Goal: Information Seeking & Learning: Learn about a topic

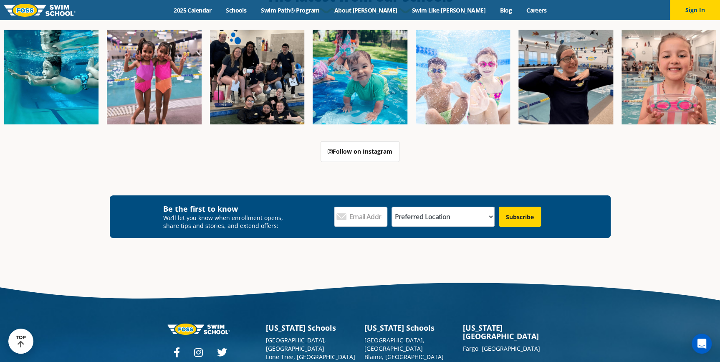
scroll to position [3049, 0]
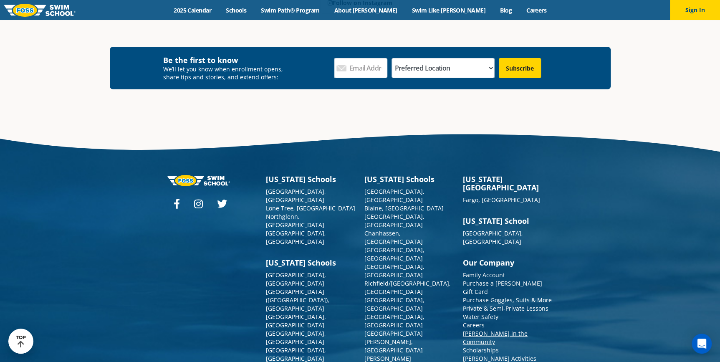
click at [501, 329] on link "[PERSON_NAME] in the Community" at bounding box center [495, 337] width 65 height 16
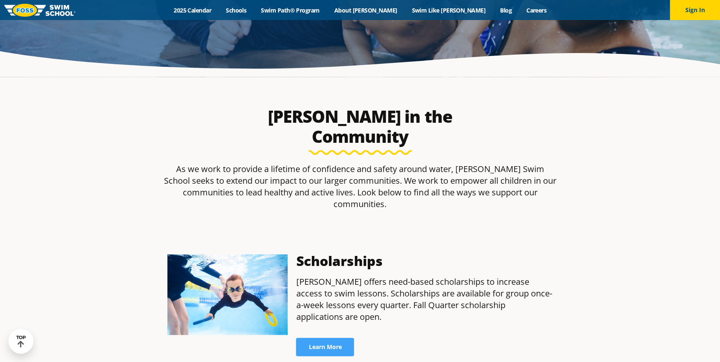
scroll to position [175, 0]
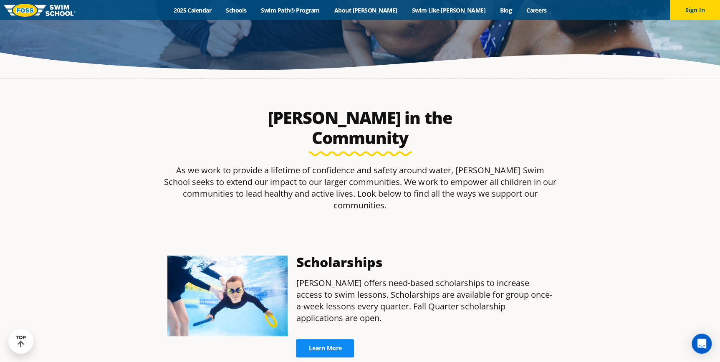
click at [327, 345] on span "Learn More" at bounding box center [325, 348] width 33 height 6
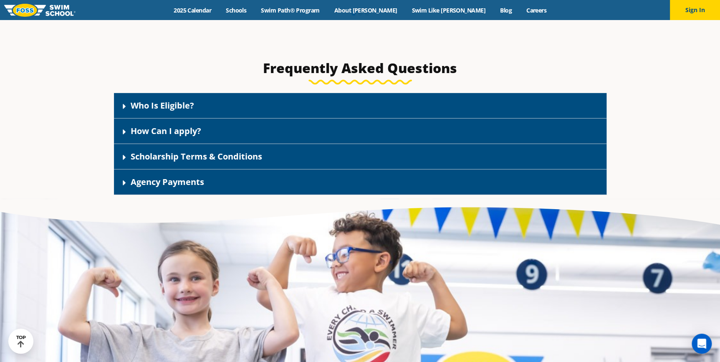
scroll to position [1229, 0]
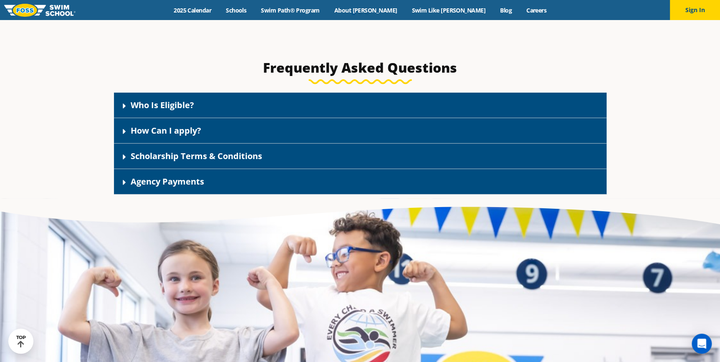
click at [206, 109] on div "Who Is Eligible?" at bounding box center [360, 105] width 493 height 25
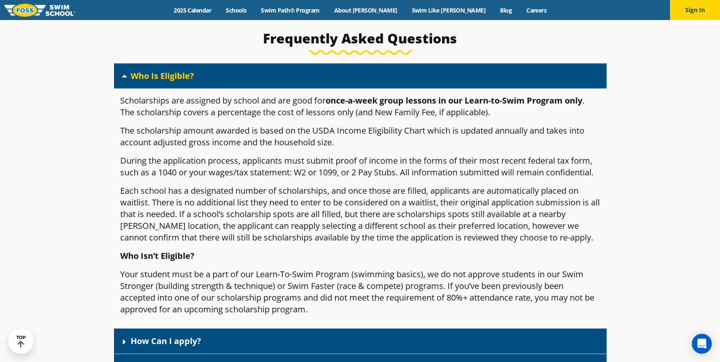
scroll to position [1259, 0]
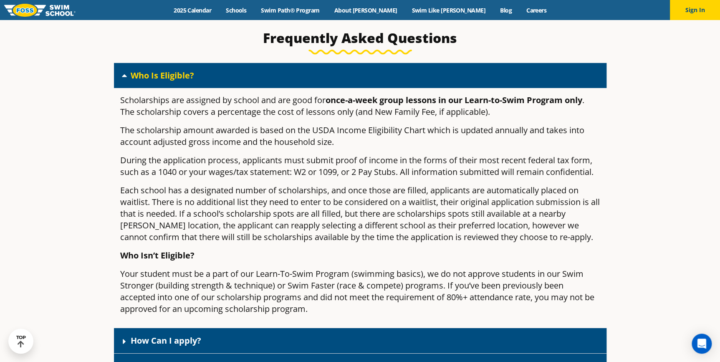
click at [190, 89] on div "Scholarships are assigned by school and are good for once-a-week group lessons …" at bounding box center [360, 208] width 493 height 240
click at [174, 78] on link "Who Is Eligible?" at bounding box center [162, 75] width 63 height 11
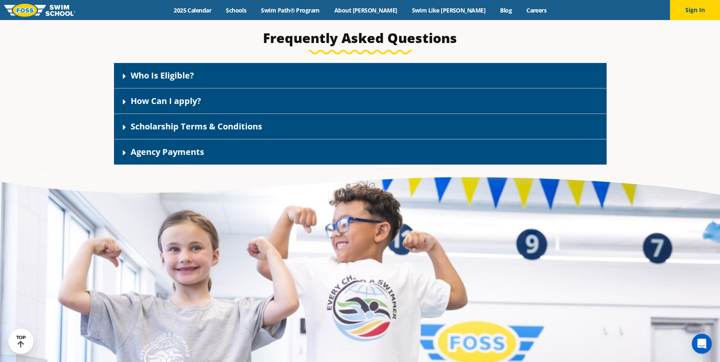
click at [169, 102] on link "How Can I apply?" at bounding box center [166, 100] width 71 height 11
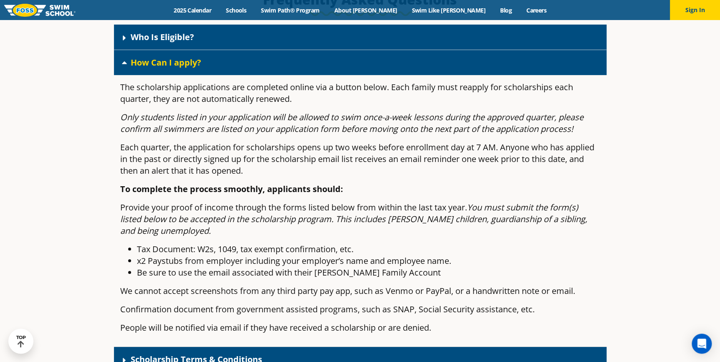
scroll to position [1309, 0]
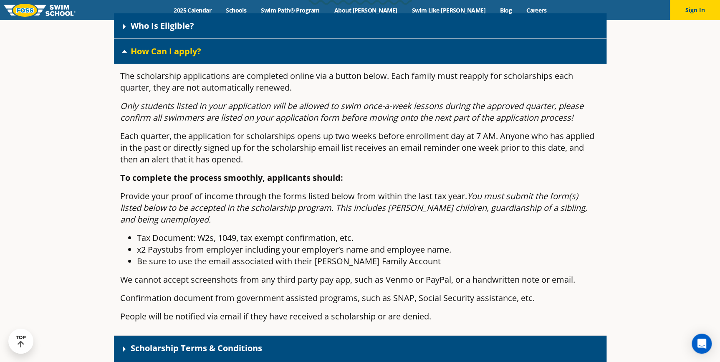
click at [162, 57] on link "How Can I apply?" at bounding box center [166, 51] width 71 height 11
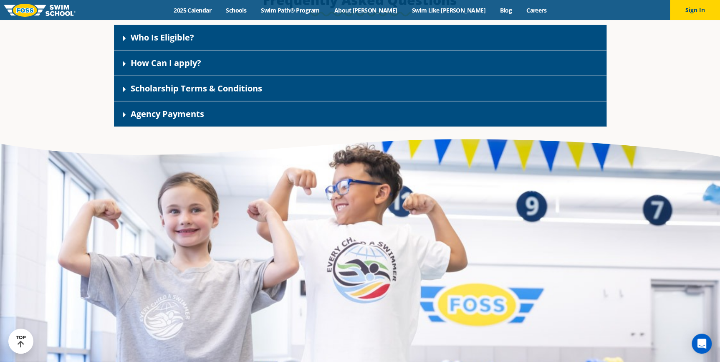
click at [167, 88] on link "Scholarship Terms & Conditions" at bounding box center [197, 88] width 132 height 11
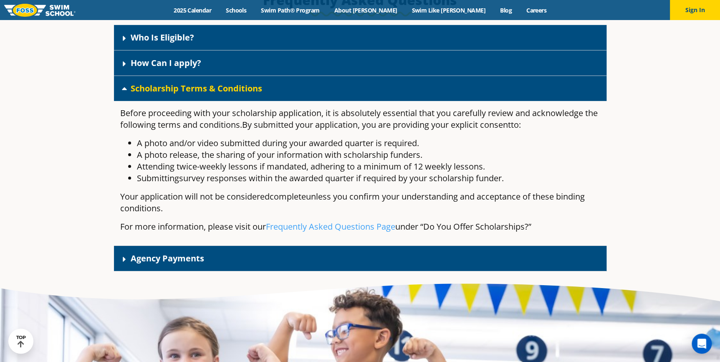
scroll to position [1297, 0]
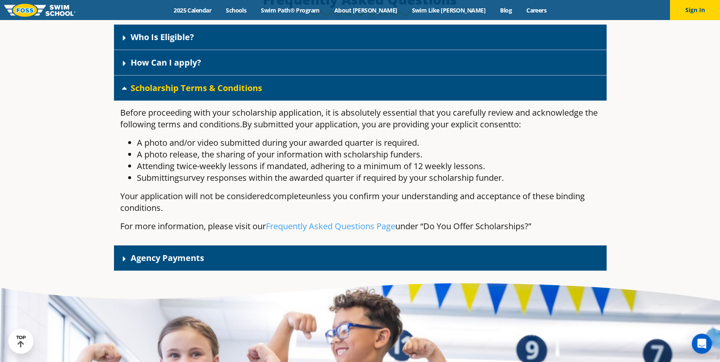
click at [167, 88] on link "Scholarship Terms & Conditions" at bounding box center [197, 87] width 132 height 11
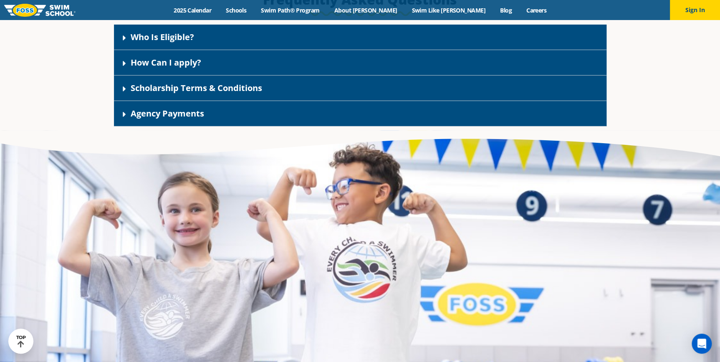
click at [164, 124] on div "Agency Payments" at bounding box center [360, 113] width 493 height 25
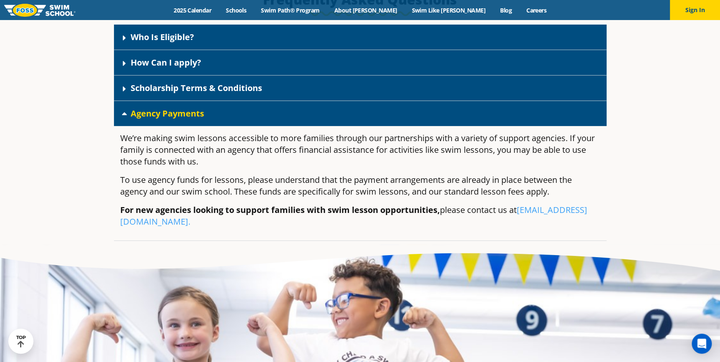
click at [164, 124] on div "Agency Payments" at bounding box center [360, 113] width 493 height 25
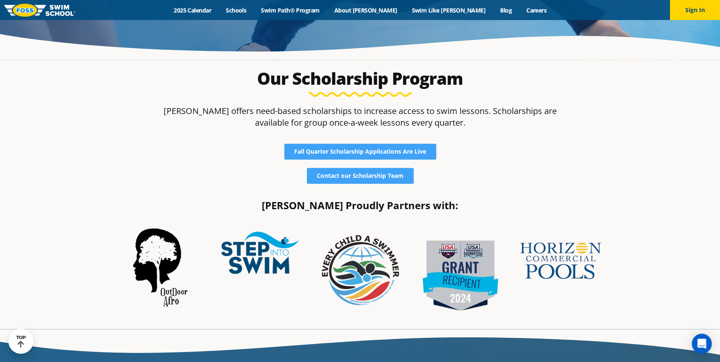
scroll to position [0, 0]
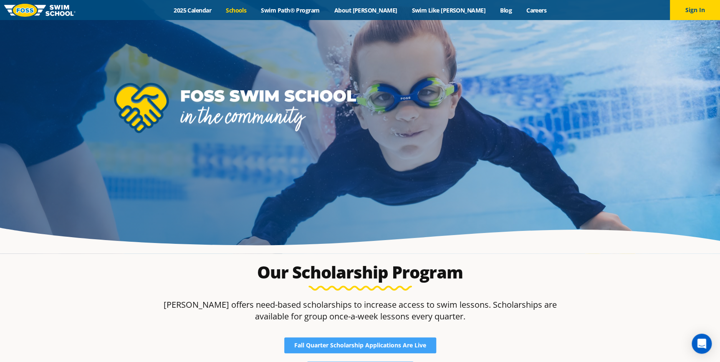
click at [254, 12] on link "Schools" at bounding box center [236, 10] width 35 height 8
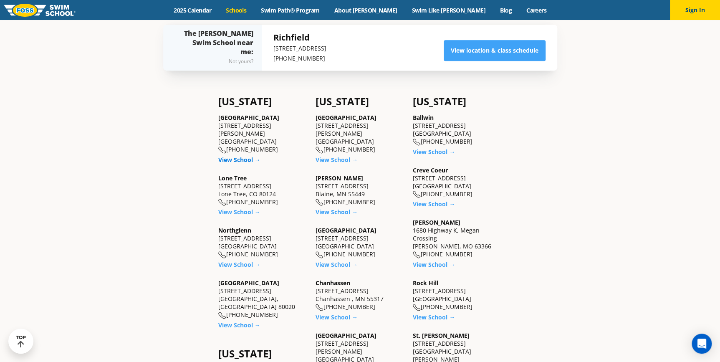
click at [242, 156] on link "View School →" at bounding box center [239, 160] width 42 height 8
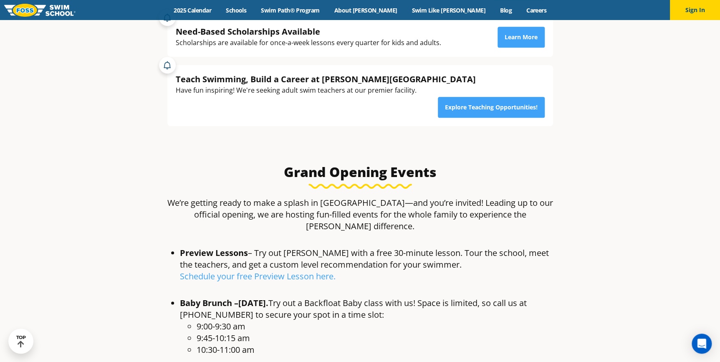
scroll to position [369, 0]
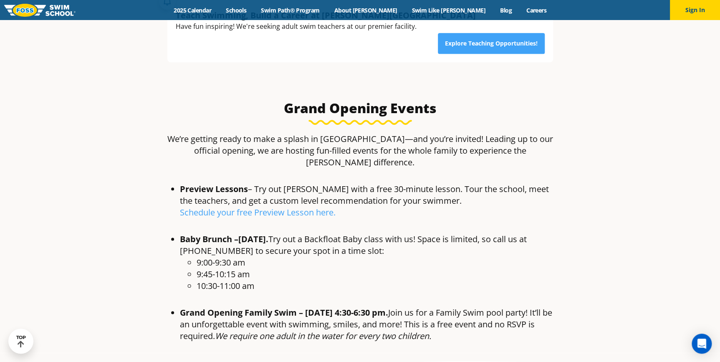
drag, startPoint x: 644, startPoint y: 362, endPoint x: 711, endPoint y: 381, distance: 69.6
click at [587, 181] on section "Preview Lessons – Try out FOSS with a free 30-minute lesson. Tour the school, m…" at bounding box center [360, 266] width 501 height 174
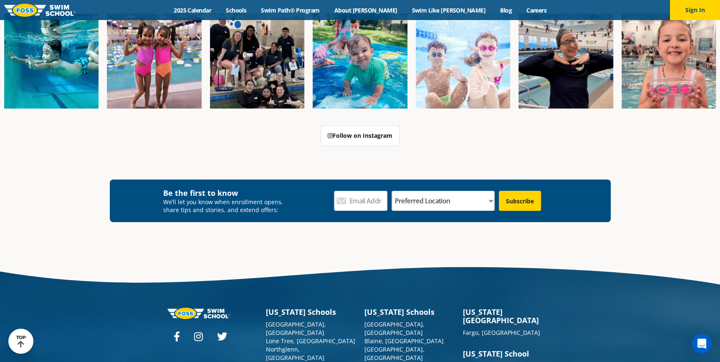
scroll to position [3117, 0]
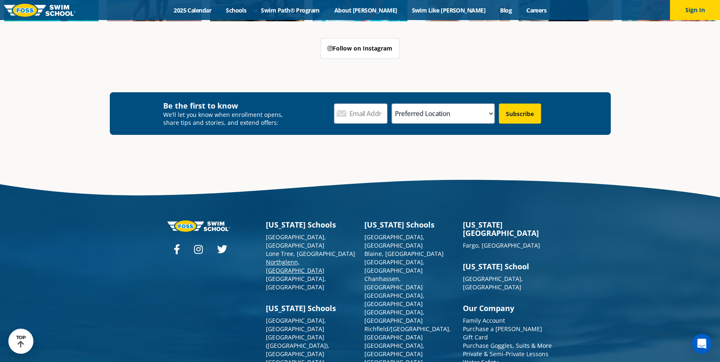
click at [291, 258] on link "Northglenn, [GEOGRAPHIC_DATA]" at bounding box center [295, 266] width 58 height 16
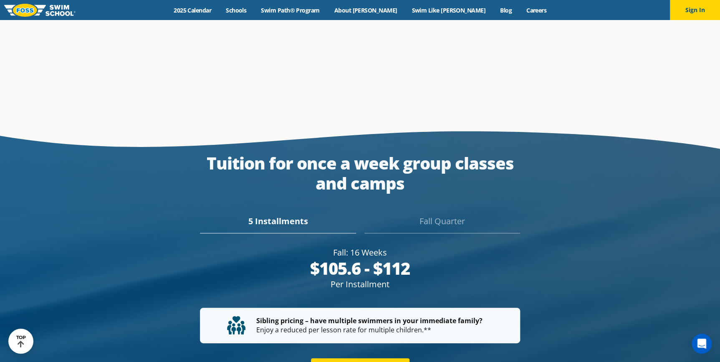
scroll to position [1530, 0]
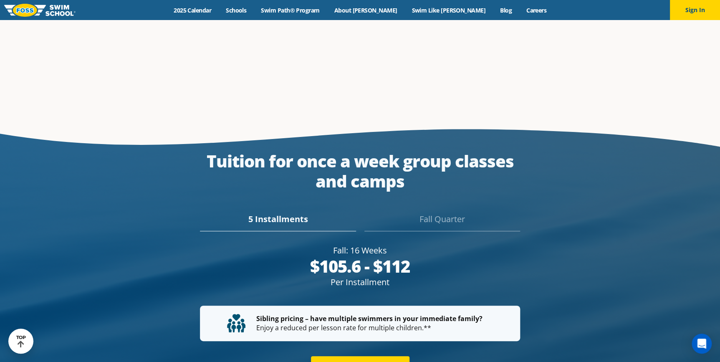
click at [415, 213] on div "Fall Quarter" at bounding box center [443, 222] width 156 height 18
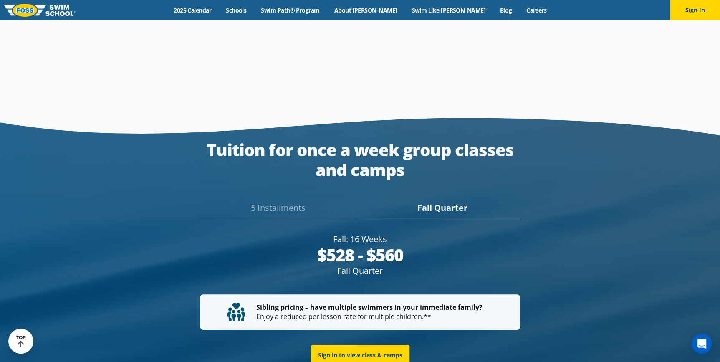
click at [298, 202] on div "5 Installments" at bounding box center [278, 211] width 156 height 18
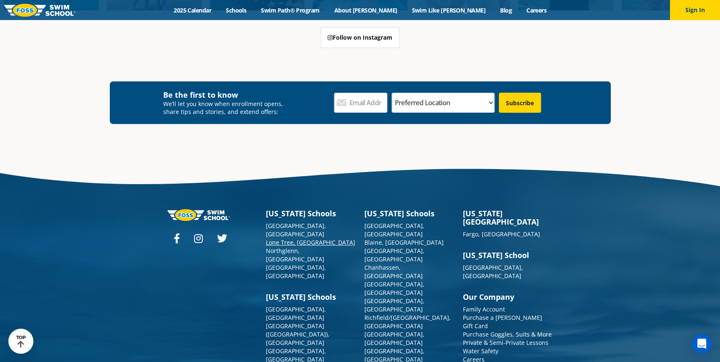
scroll to position [3064, 0]
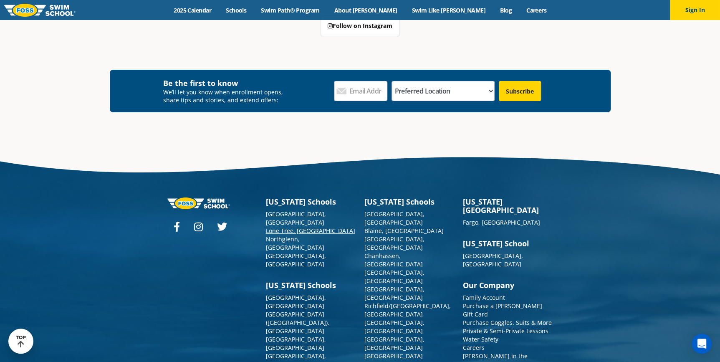
click at [287, 227] on link "Lone Tree, [GEOGRAPHIC_DATA]" at bounding box center [310, 231] width 89 height 8
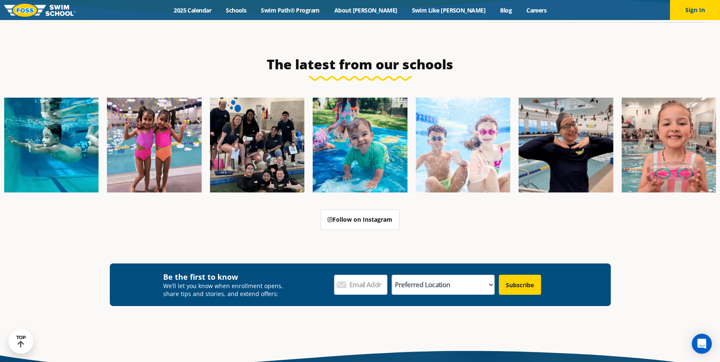
scroll to position [3043, 0]
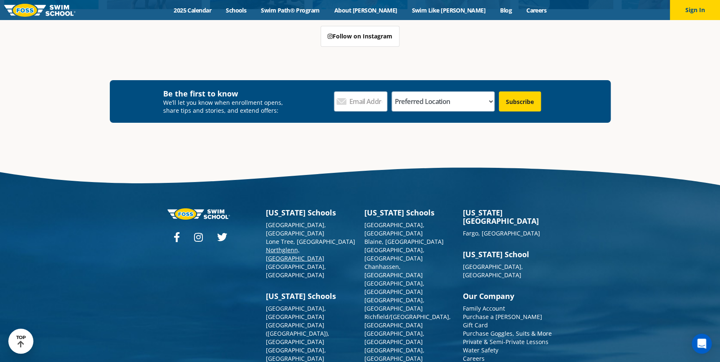
click at [283, 246] on link "Northglenn, [GEOGRAPHIC_DATA]" at bounding box center [295, 254] width 58 height 16
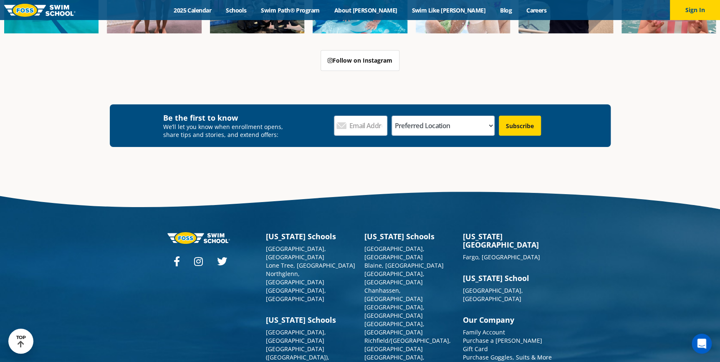
scroll to position [3077, 0]
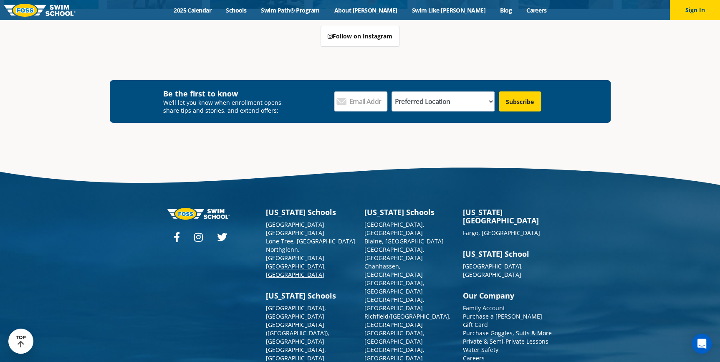
click at [279, 262] on link "[GEOGRAPHIC_DATA], [GEOGRAPHIC_DATA]" at bounding box center [296, 270] width 60 height 16
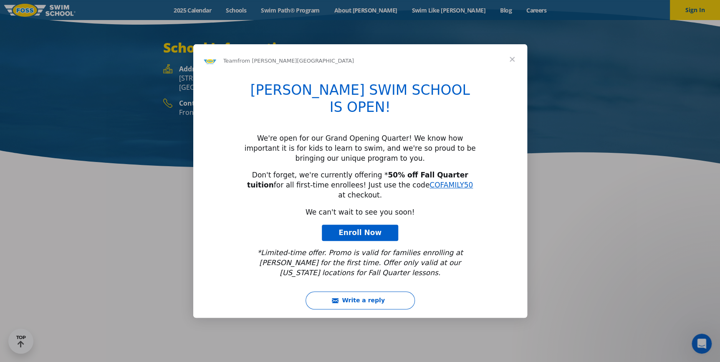
scroll to position [1276, 0]
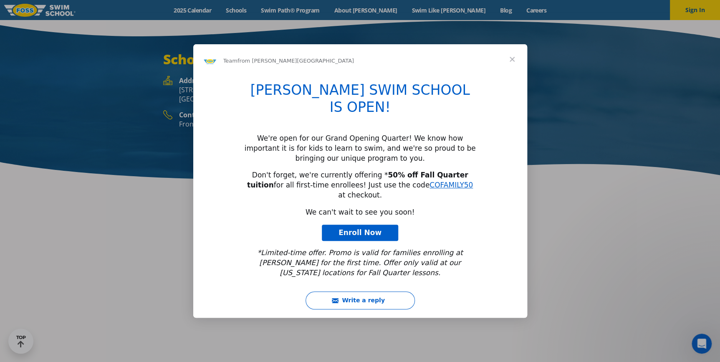
click at [514, 74] on span "Close" at bounding box center [512, 59] width 30 height 30
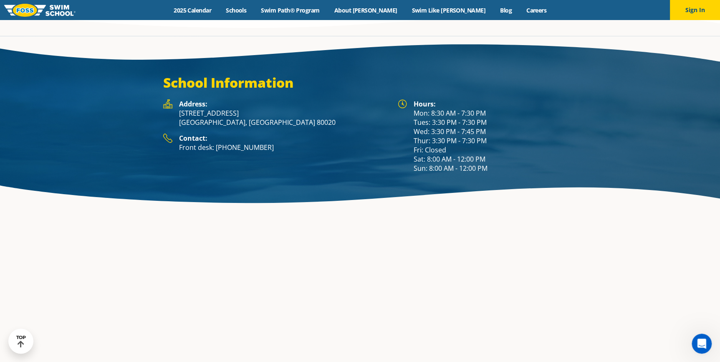
scroll to position [1287, 0]
